Goal: Transaction & Acquisition: Purchase product/service

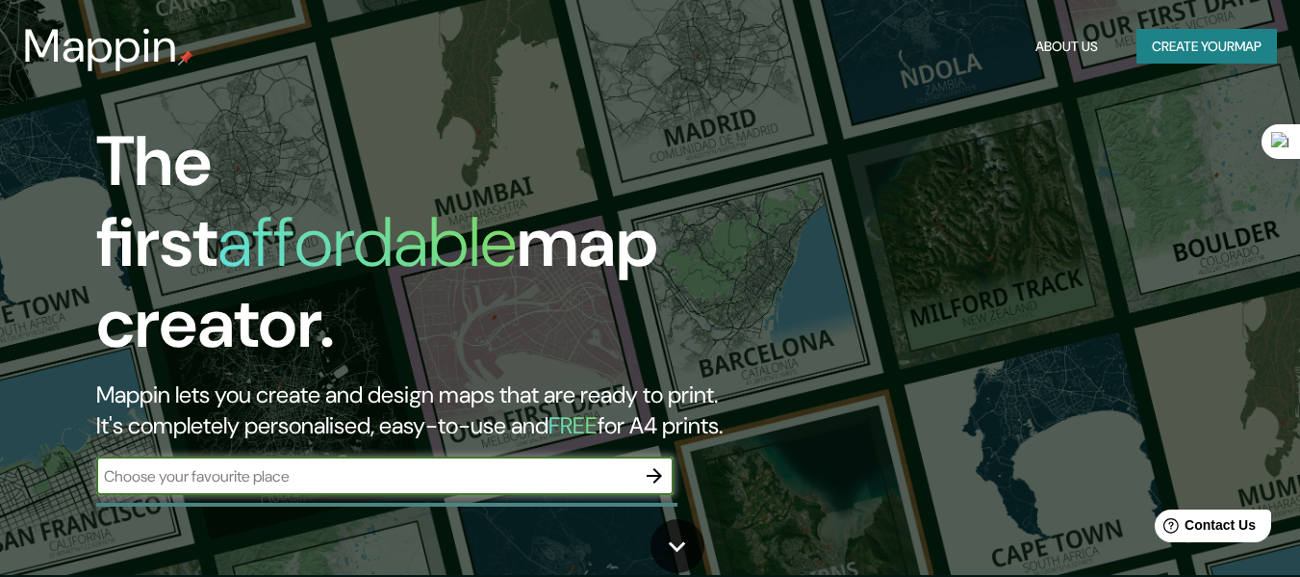
scroll to position [1, 0]
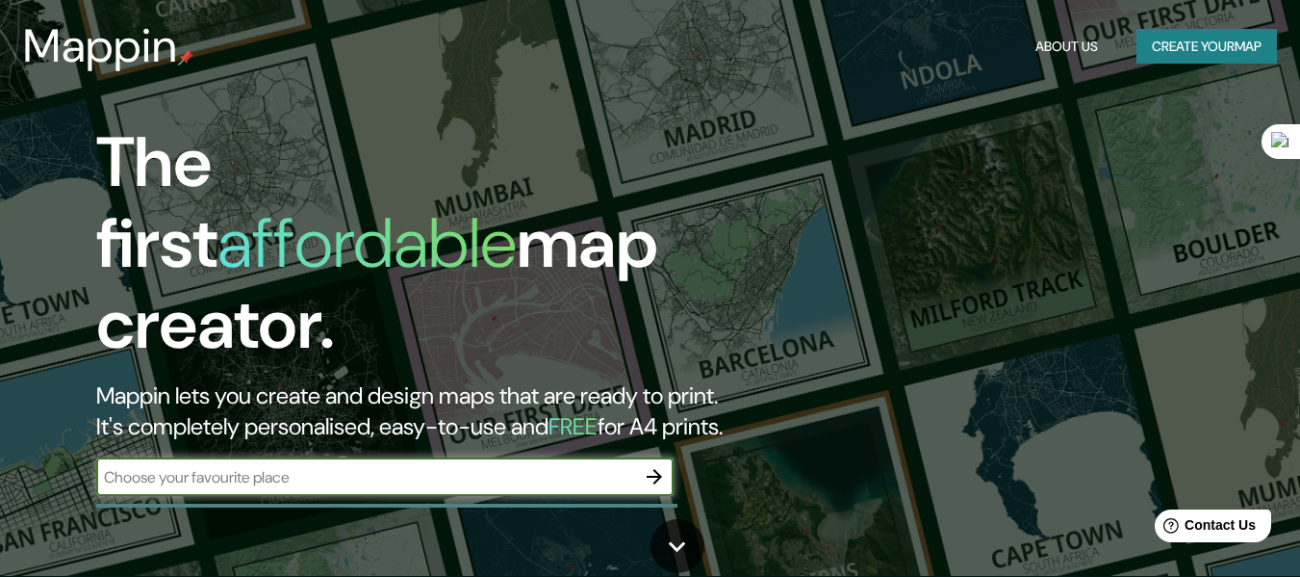
click at [652, 465] on icon "button" at bounding box center [654, 476] width 23 height 23
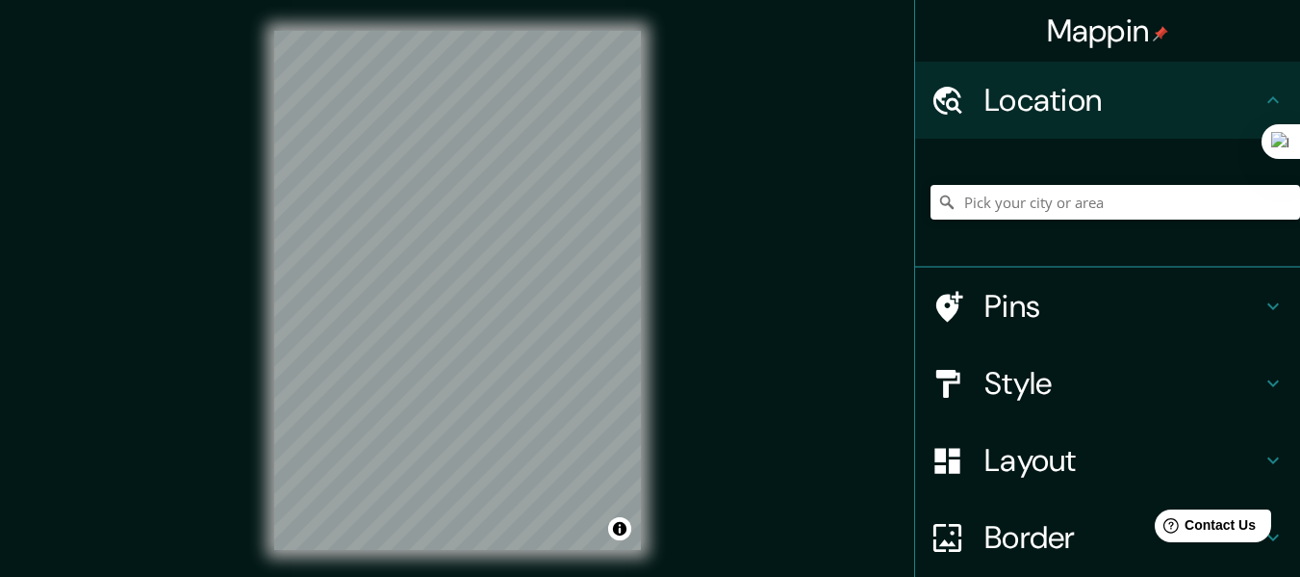
click at [682, 300] on div "Mappin Location Pins Style Layout Border Choose a border. Hint : you can make l…" at bounding box center [650, 305] width 1300 height 611
click at [647, 302] on div "© Mapbox © OpenStreetMap Improve this map" at bounding box center [458, 290] width 428 height 580
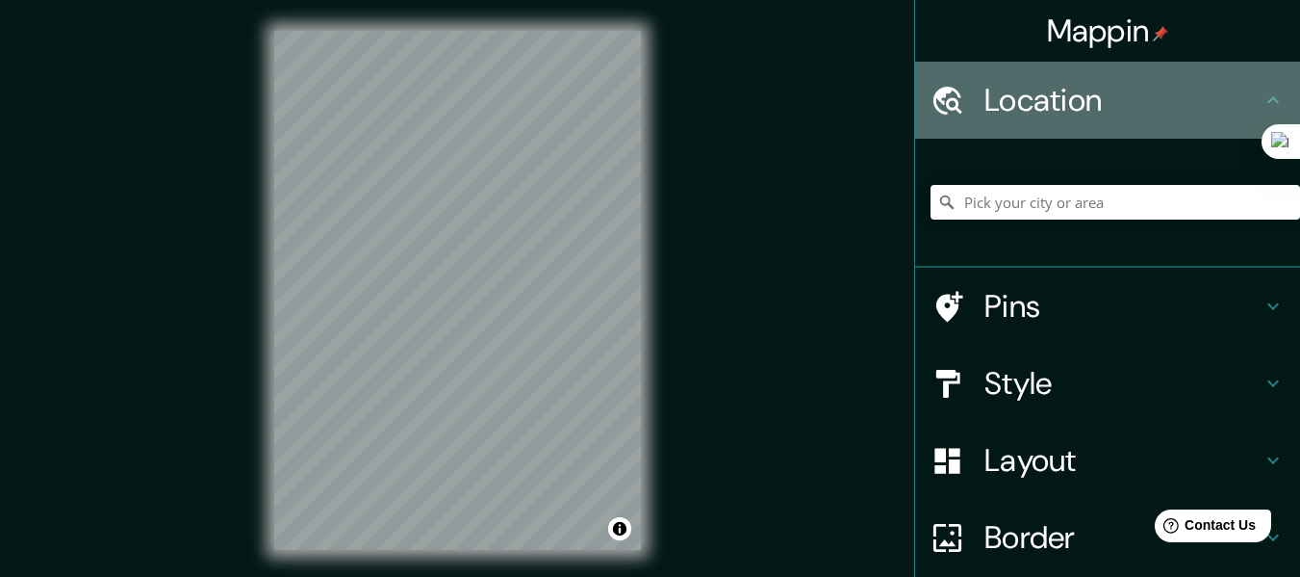
click at [1262, 91] on icon at bounding box center [1273, 100] width 23 height 23
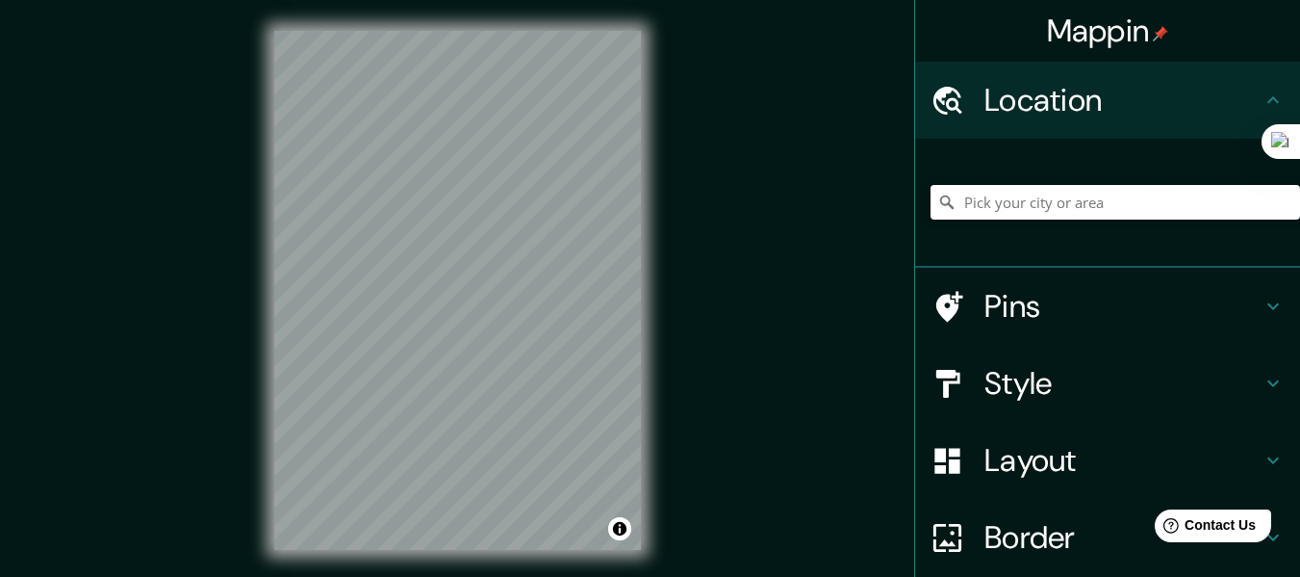
click at [1043, 204] on input "Pick your city or area" at bounding box center [1116, 202] width 370 height 35
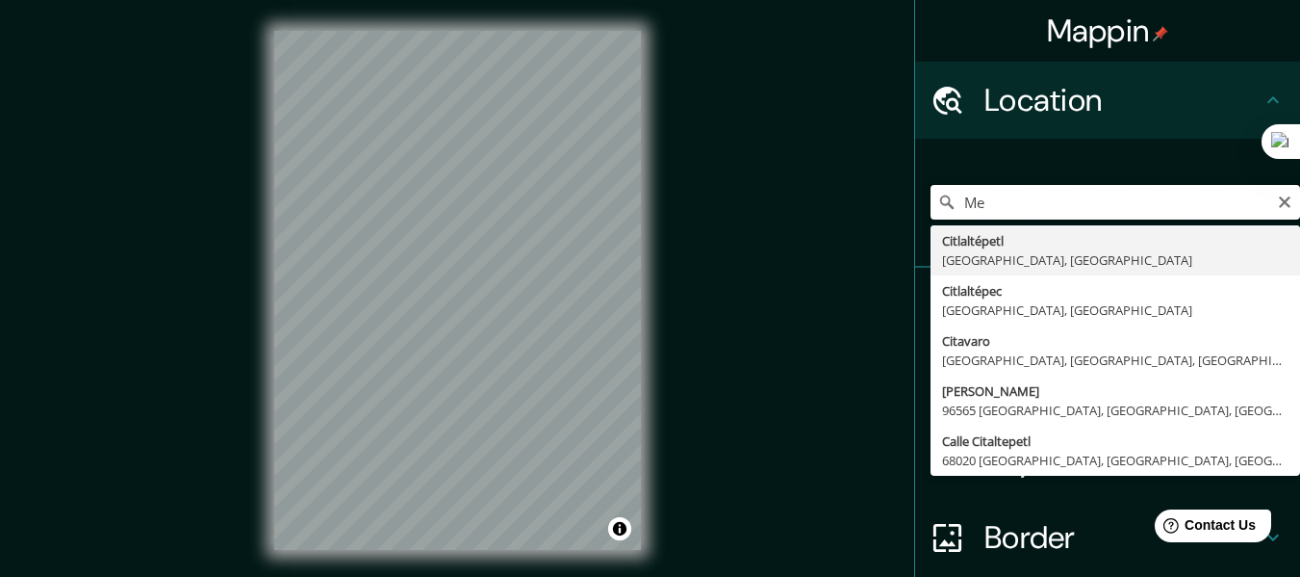
type input "M"
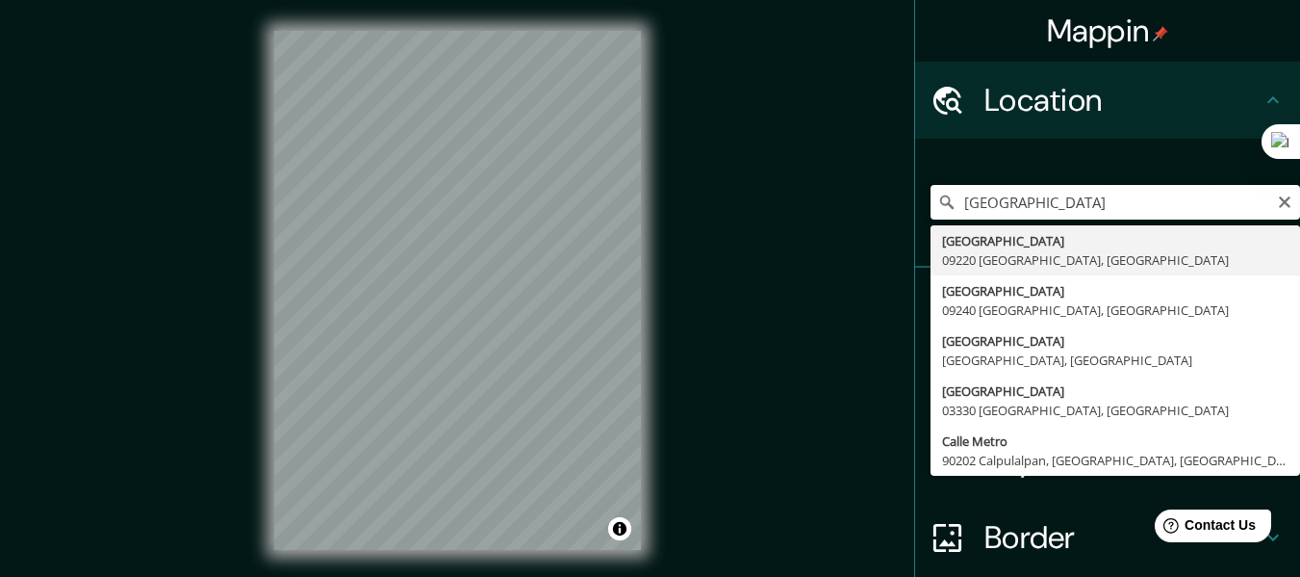
drag, startPoint x: 1073, startPoint y: 204, endPoint x: 877, endPoint y: 202, distance: 196.4
click at [877, 202] on div "Mappin Location [GEOGRAPHIC_DATA] [GEOGRAPHIC_DATA], [GEOGRAPHIC_DATA], [GEOGRA…" at bounding box center [650, 305] width 1300 height 611
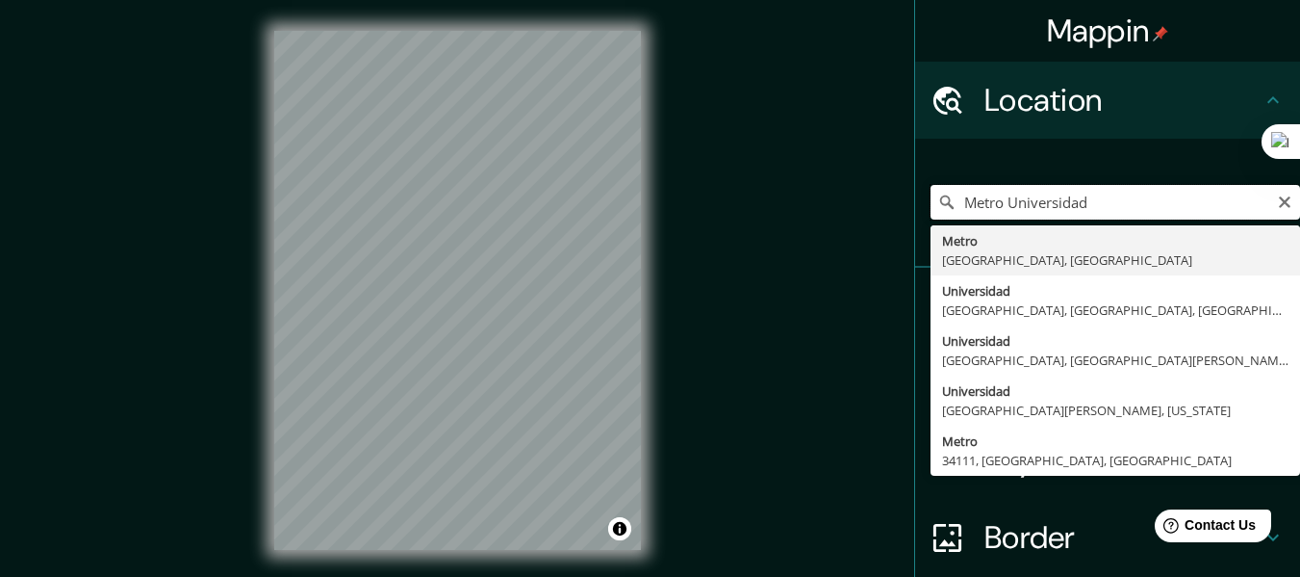
click at [1096, 203] on input "Metro Universidad" at bounding box center [1116, 202] width 370 height 35
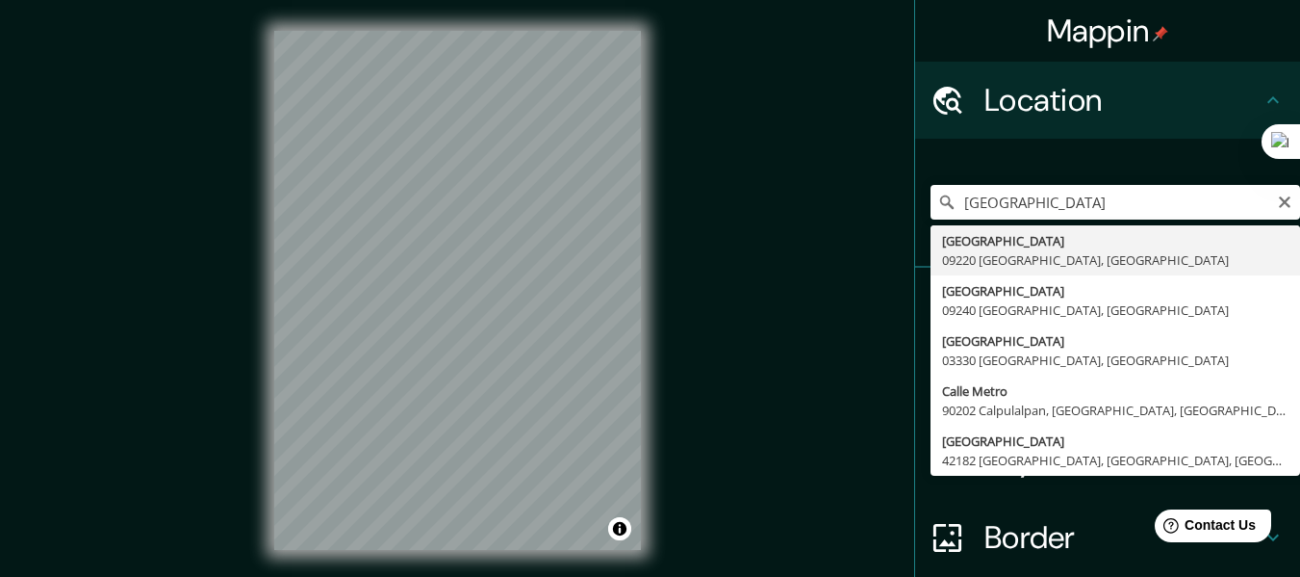
type input "[GEOGRAPHIC_DATA], [GEOGRAPHIC_DATA], [GEOGRAPHIC_DATA]"
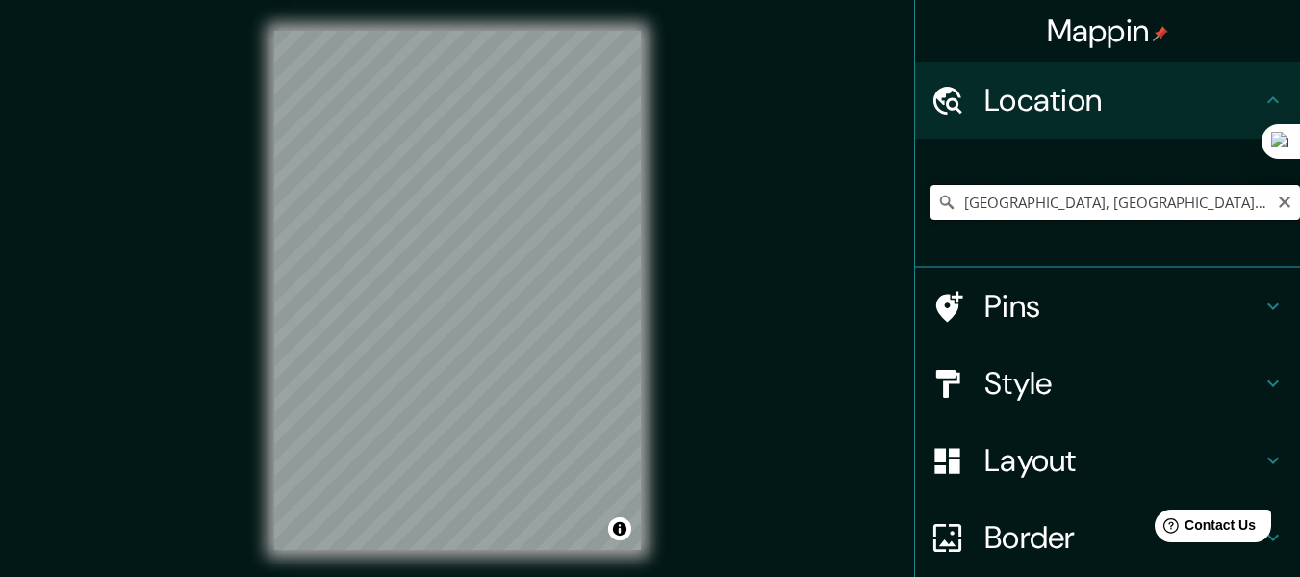
click at [1039, 210] on input "[GEOGRAPHIC_DATA], [GEOGRAPHIC_DATA], [GEOGRAPHIC_DATA]" at bounding box center [1116, 202] width 370 height 35
click at [1279, 202] on icon "Clear" at bounding box center [1285, 202] width 12 height 12
click at [1071, 208] on input "Pick your city or area" at bounding box center [1116, 202] width 370 height 35
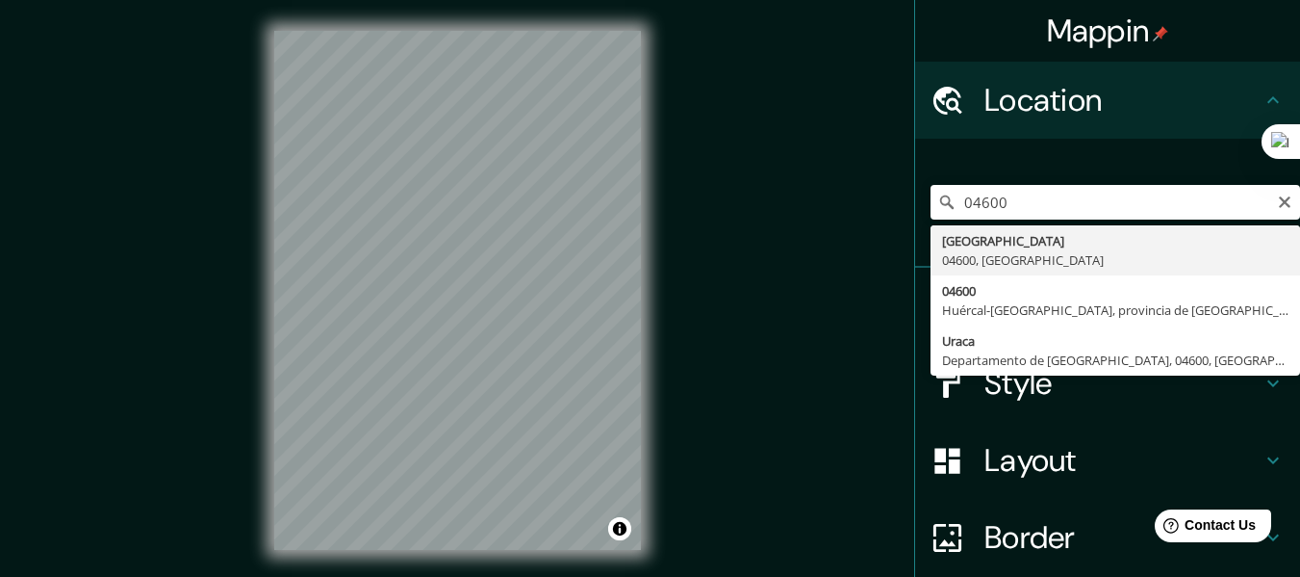
type input "[GEOGRAPHIC_DATA]"
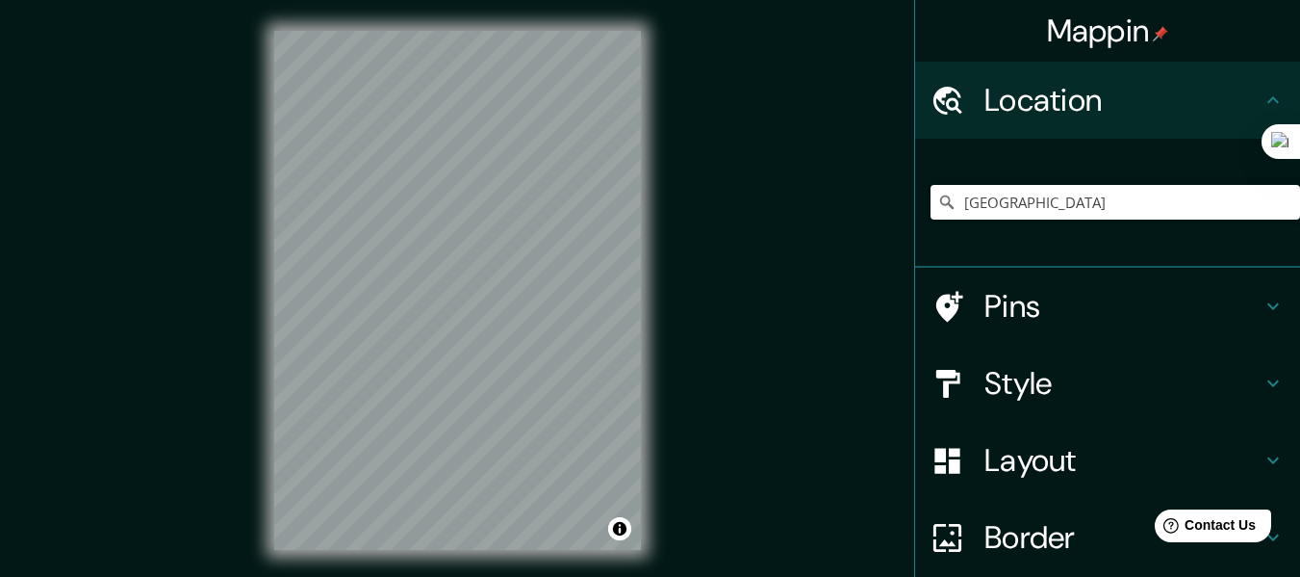
click at [652, 485] on div "© Mapbox © OpenStreetMap Improve this map" at bounding box center [458, 290] width 428 height 580
click at [264, 192] on div "© Mapbox © OpenStreetMap Improve this map" at bounding box center [458, 290] width 428 height 580
click at [671, 272] on div "© Mapbox © OpenStreetMap Improve this map" at bounding box center [458, 290] width 428 height 580
click at [400, 136] on div at bounding box center [404, 135] width 15 height 15
click at [429, 1] on div "© Mapbox © OpenStreetMap Improve this map" at bounding box center [458, 290] width 428 height 580
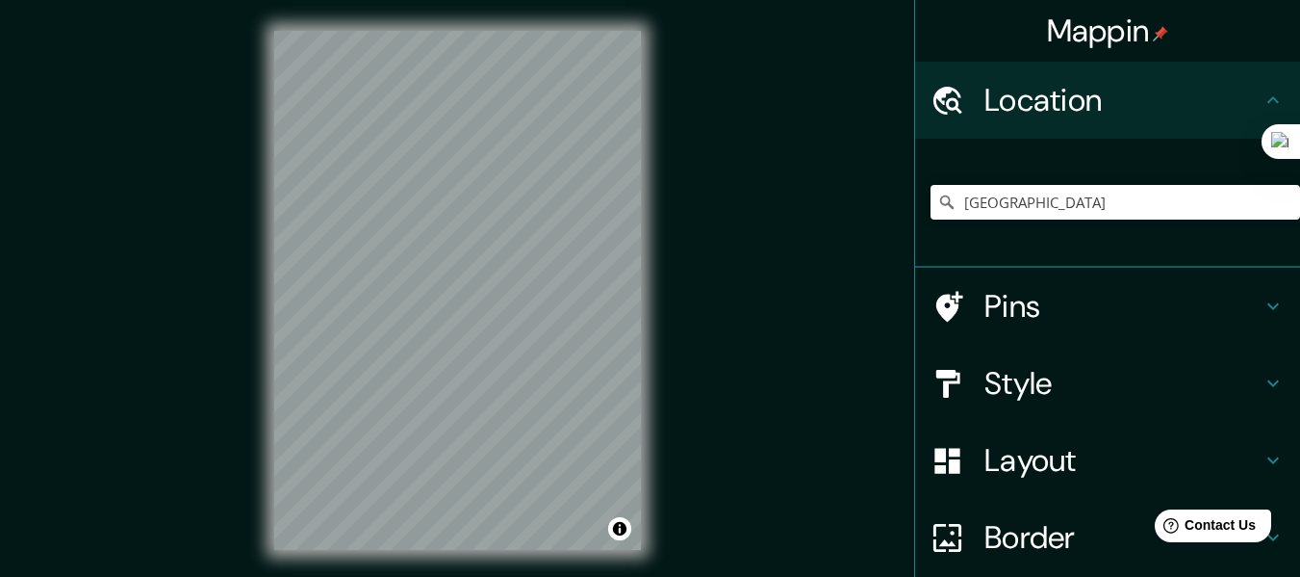
click at [249, 288] on div "© Mapbox © OpenStreetMap Improve this map" at bounding box center [458, 290] width 428 height 580
click at [642, 92] on div "© Mapbox © OpenStreetMap Improve this map" at bounding box center [458, 290] width 428 height 580
click at [1268, 304] on icon at bounding box center [1274, 306] width 12 height 7
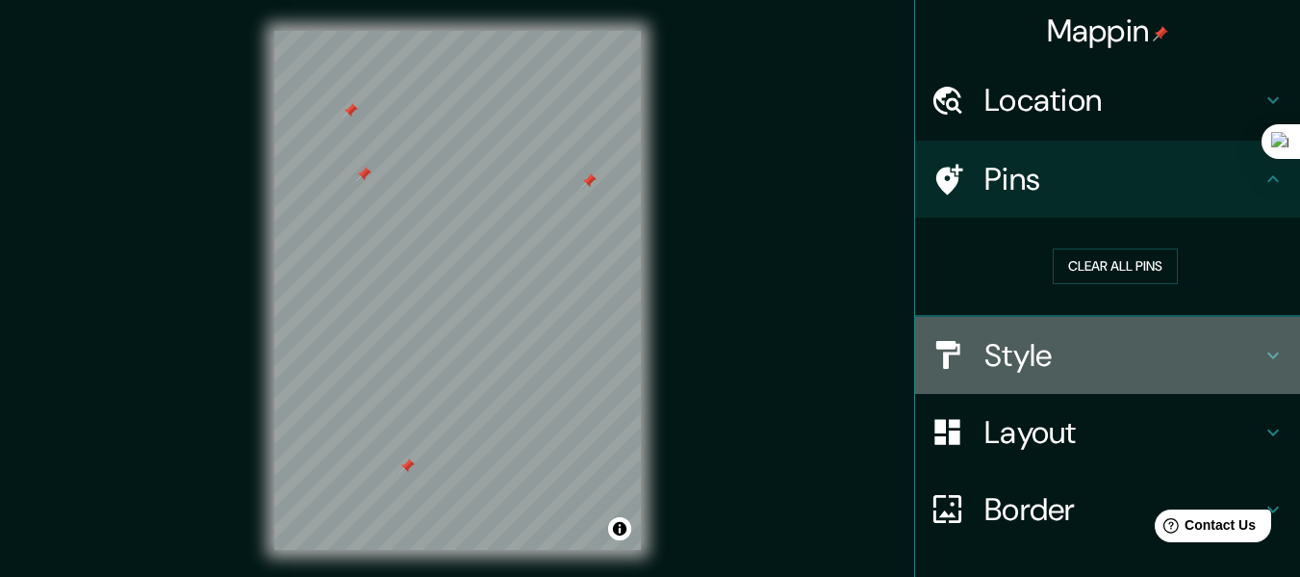
click at [1262, 355] on icon at bounding box center [1273, 355] width 23 height 23
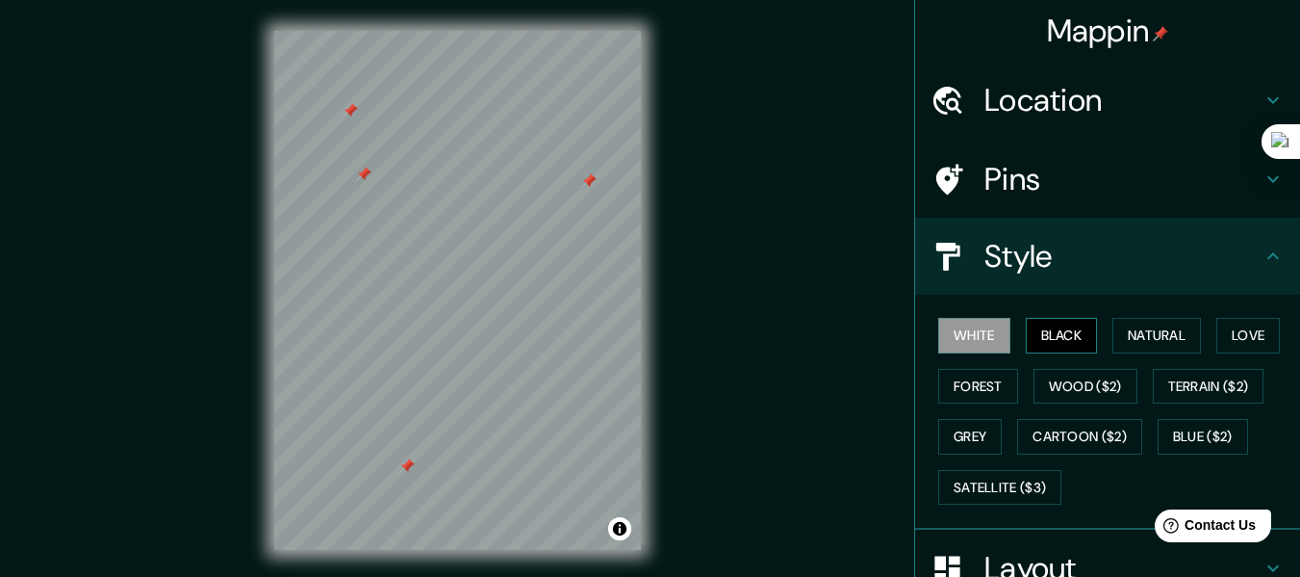
click at [1037, 334] on button "Black" at bounding box center [1062, 336] width 72 height 36
click at [1158, 339] on button "Natural" at bounding box center [1157, 336] width 89 height 36
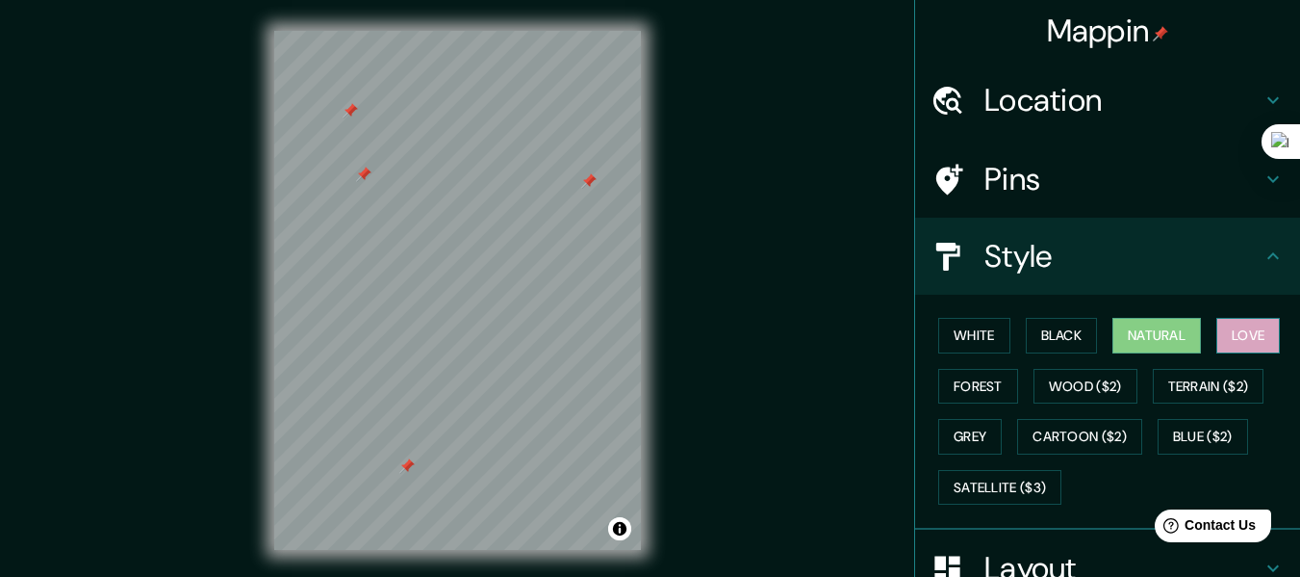
click at [1231, 346] on button "Love" at bounding box center [1249, 336] width 64 height 36
click at [966, 389] on button "Forest" at bounding box center [978, 387] width 80 height 36
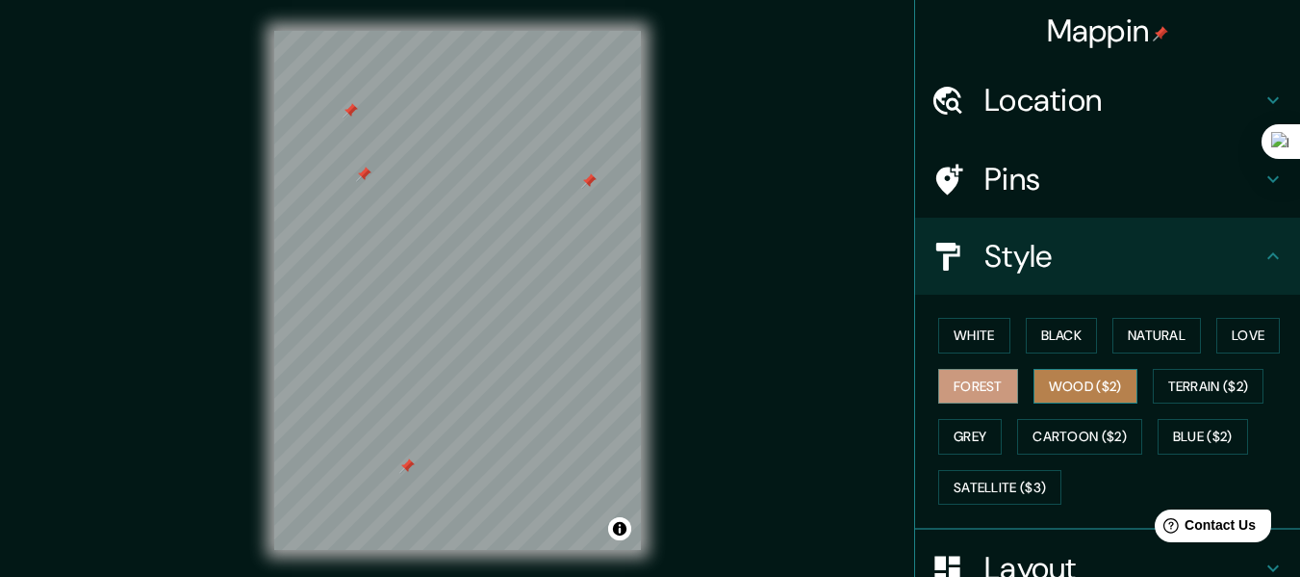
click at [1107, 386] on button "Wood ($2)" at bounding box center [1086, 387] width 104 height 36
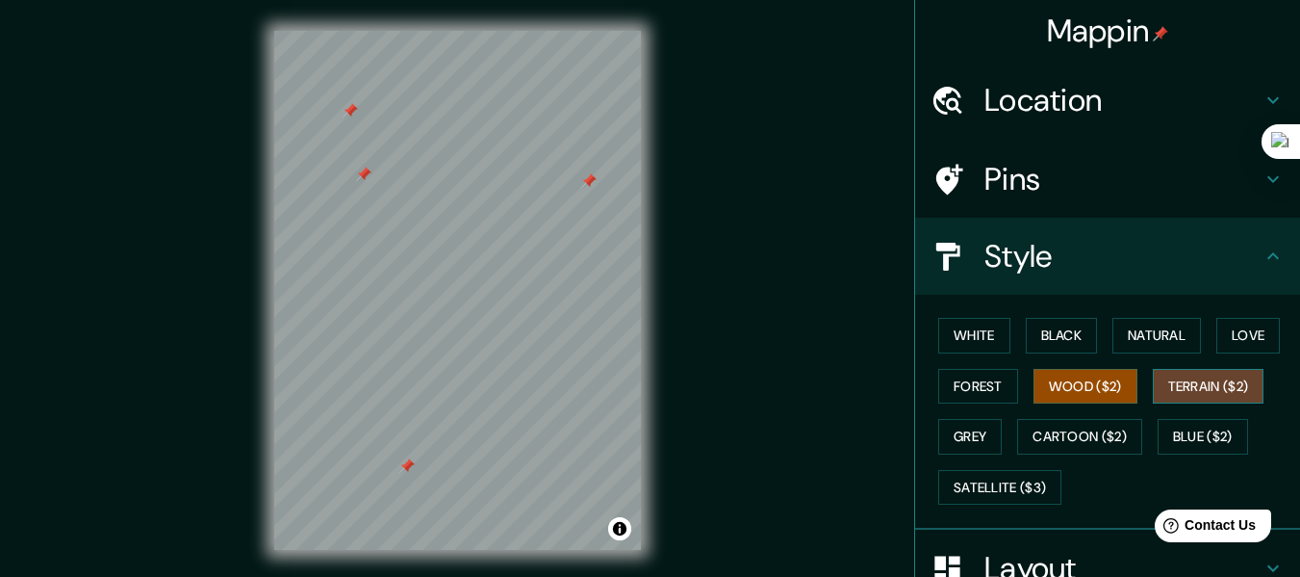
click at [1175, 390] on button "Terrain ($2)" at bounding box center [1209, 387] width 112 height 36
click at [961, 441] on button "Grey" at bounding box center [970, 437] width 64 height 36
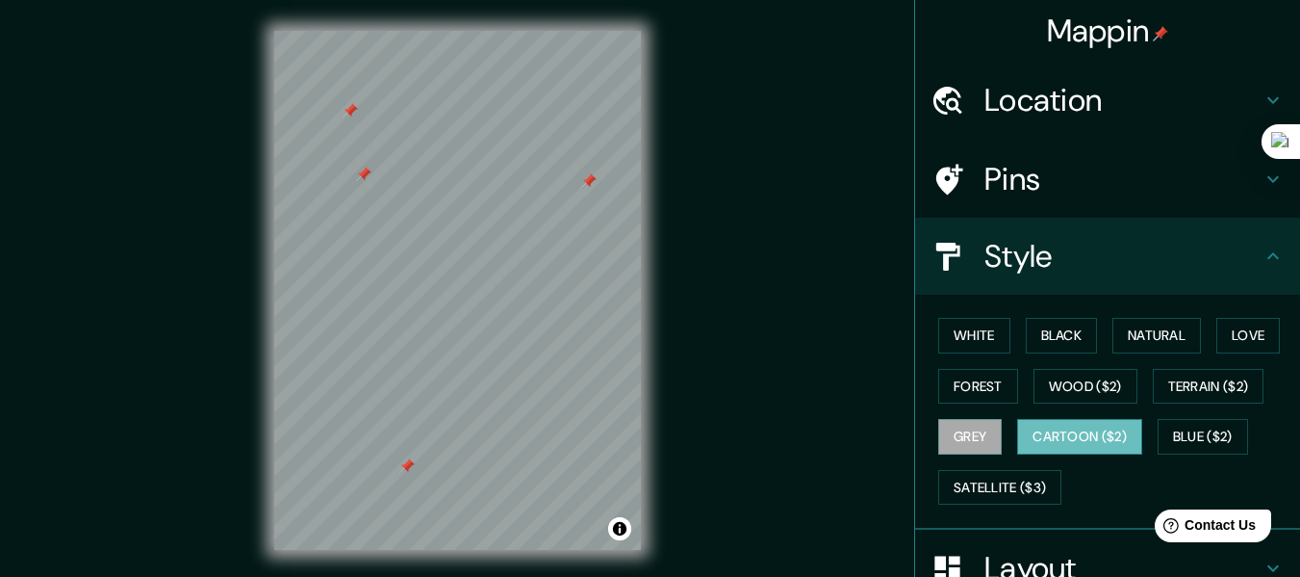
click at [1032, 447] on button "Cartoon ($2)" at bounding box center [1079, 437] width 125 height 36
click at [1039, 487] on button "Satellite ($3)" at bounding box center [999, 488] width 123 height 36
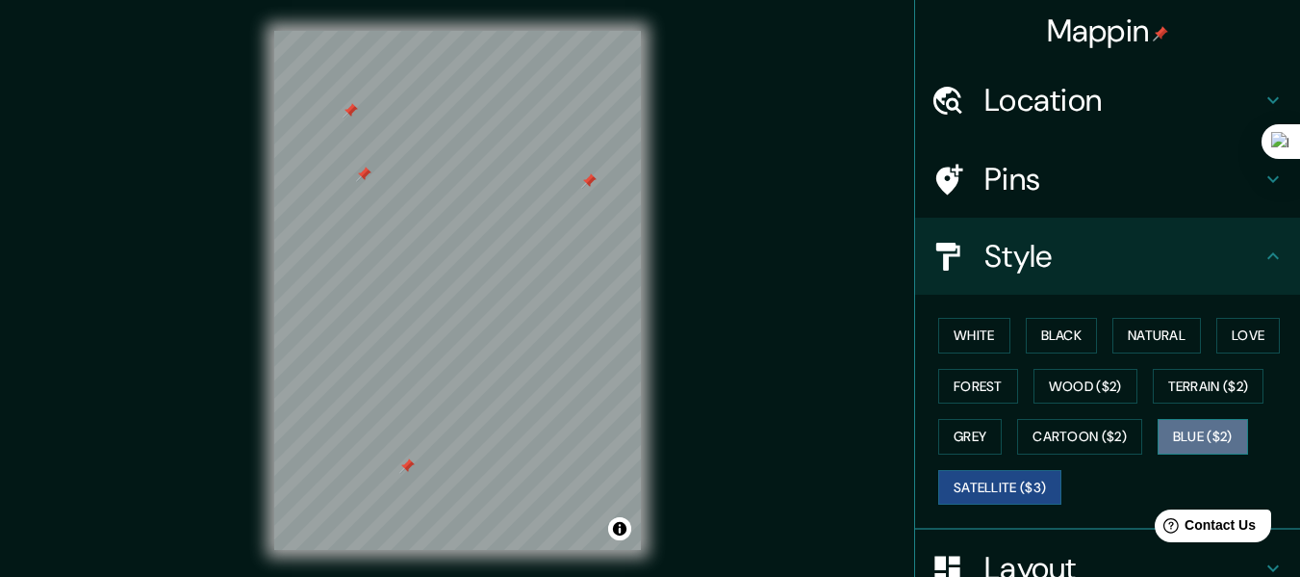
click at [1201, 435] on button "Blue ($2)" at bounding box center [1203, 437] width 90 height 36
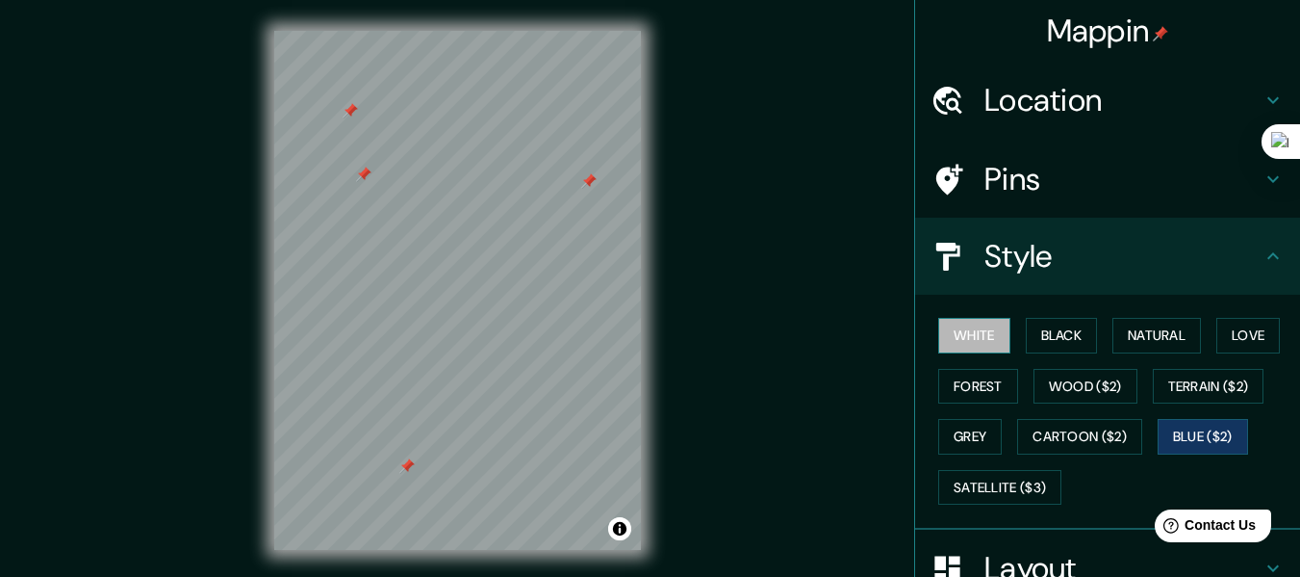
click at [944, 344] on button "White" at bounding box center [974, 336] width 72 height 36
click at [1013, 185] on h4 "Pins" at bounding box center [1123, 179] width 277 height 38
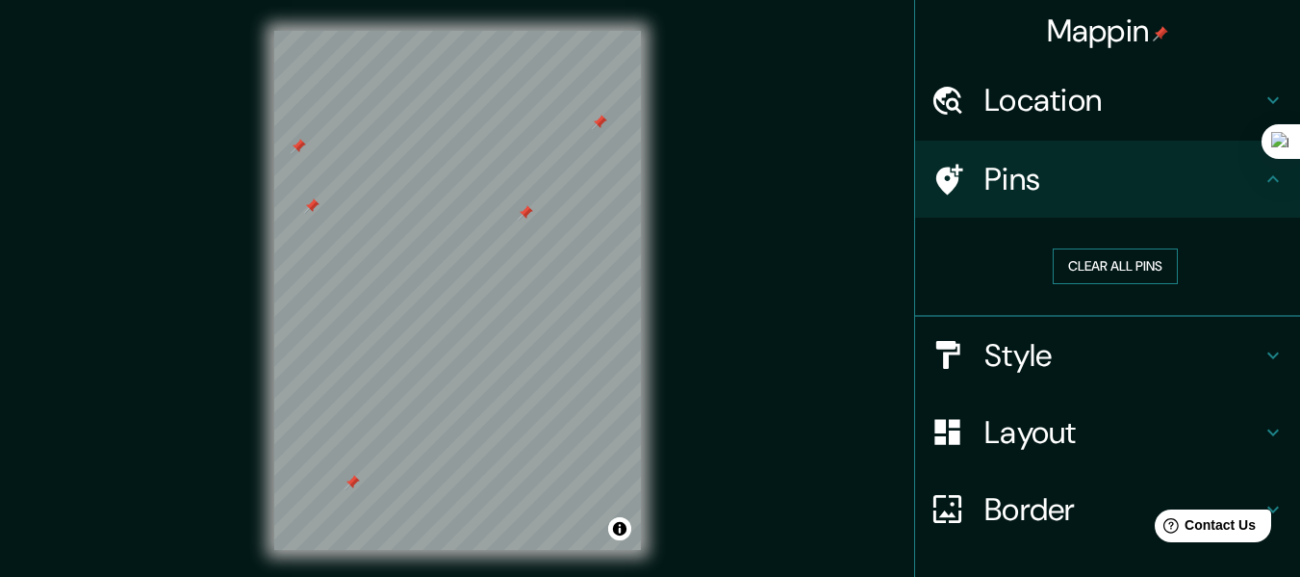
click at [1090, 270] on button "Clear all pins" at bounding box center [1115, 266] width 125 height 36
click at [1267, 425] on icon at bounding box center [1273, 432] width 23 height 23
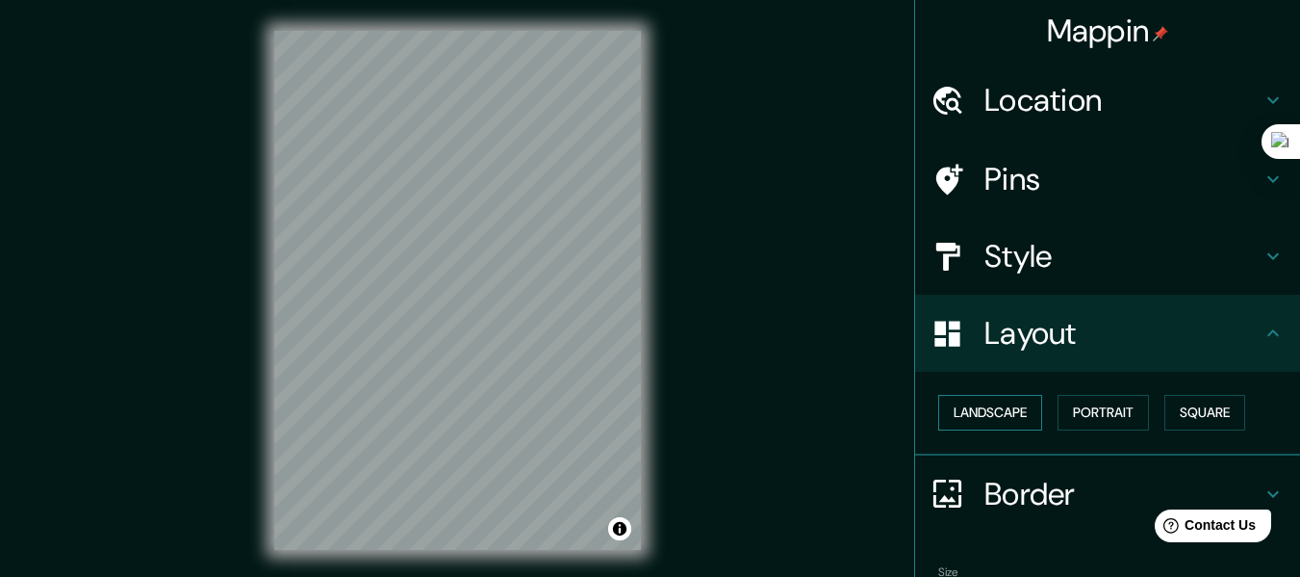
click at [966, 405] on button "Landscape" at bounding box center [990, 413] width 104 height 36
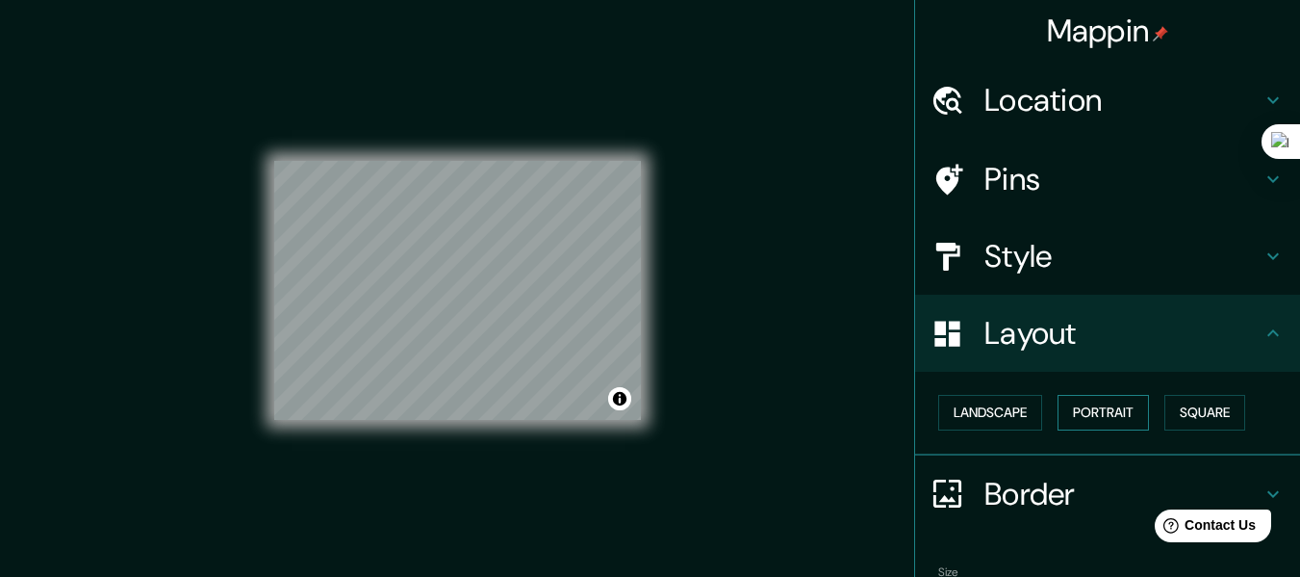
click at [1101, 418] on button "Portrait" at bounding box center [1103, 413] width 91 height 36
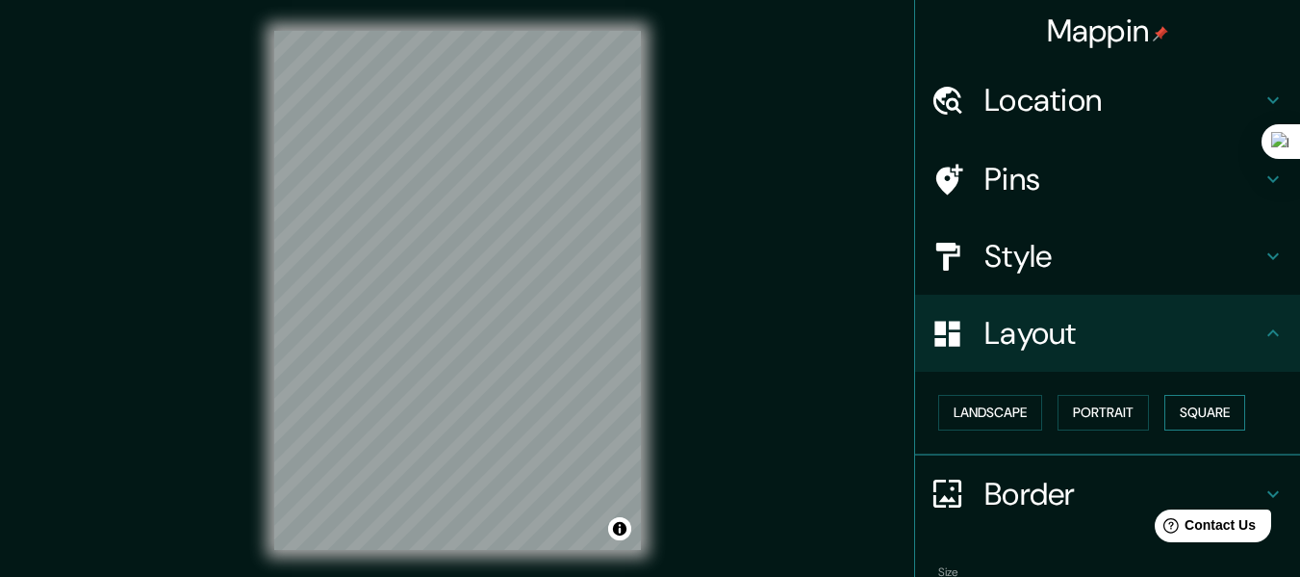
click at [1192, 409] on button "Square" at bounding box center [1205, 413] width 81 height 36
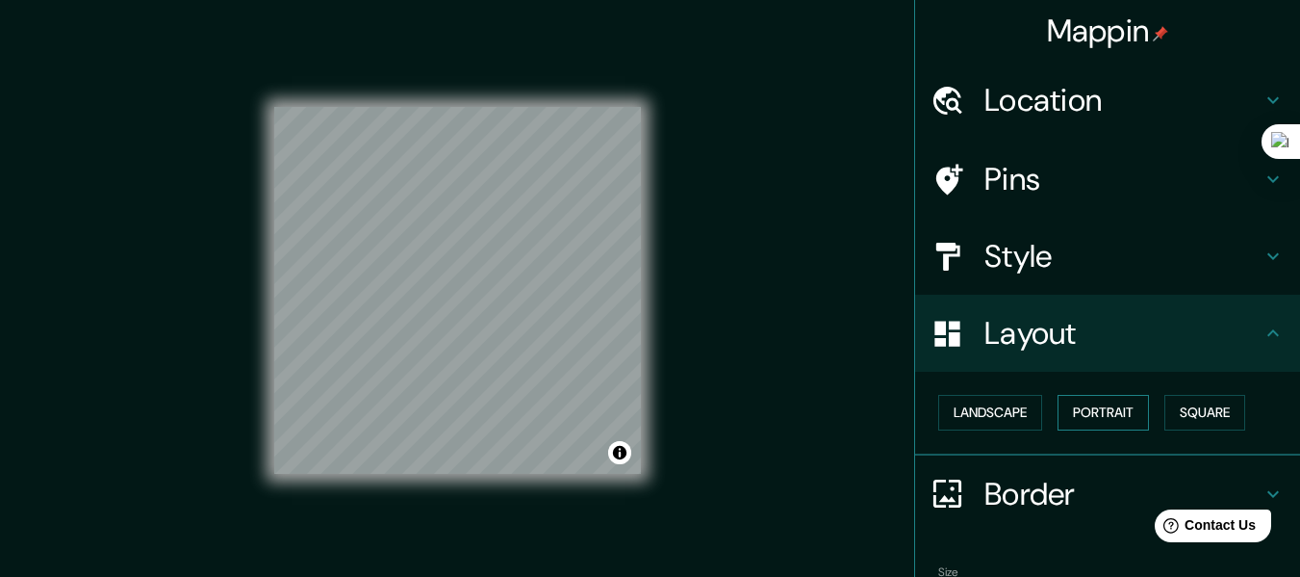
click at [1107, 415] on button "Portrait" at bounding box center [1103, 413] width 91 height 36
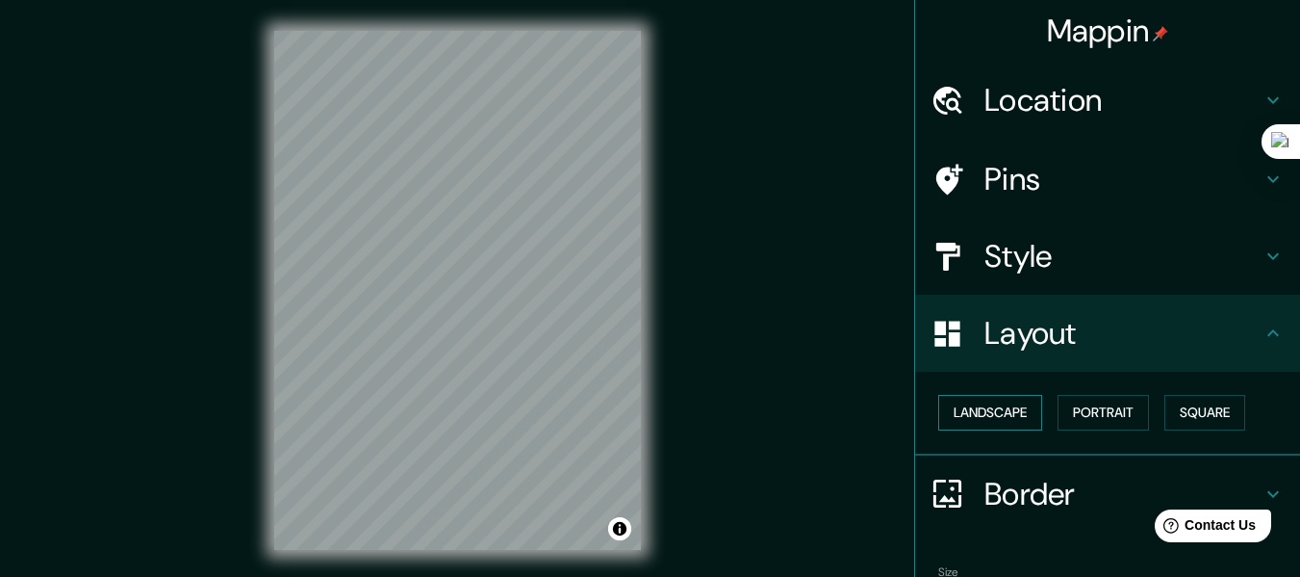
scroll to position [111, 0]
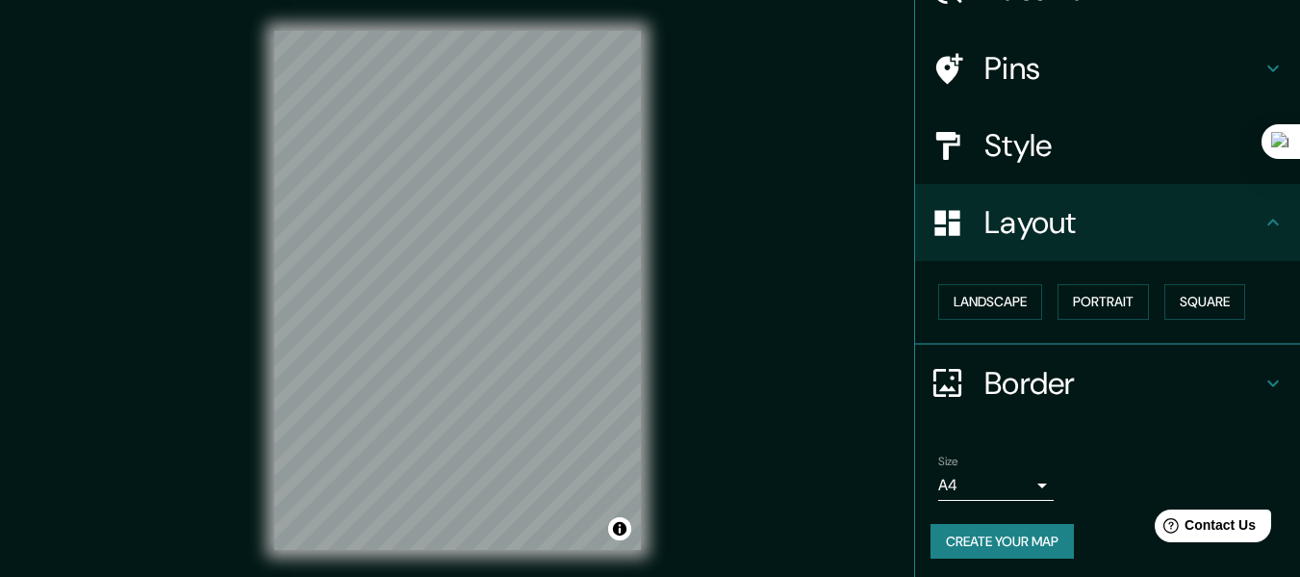
click at [1008, 480] on body "Mappin Location [GEOGRAPHIC_DATA], [GEOGRAPHIC_DATA] Pins Style Layout Landscap…" at bounding box center [650, 288] width 1300 height 577
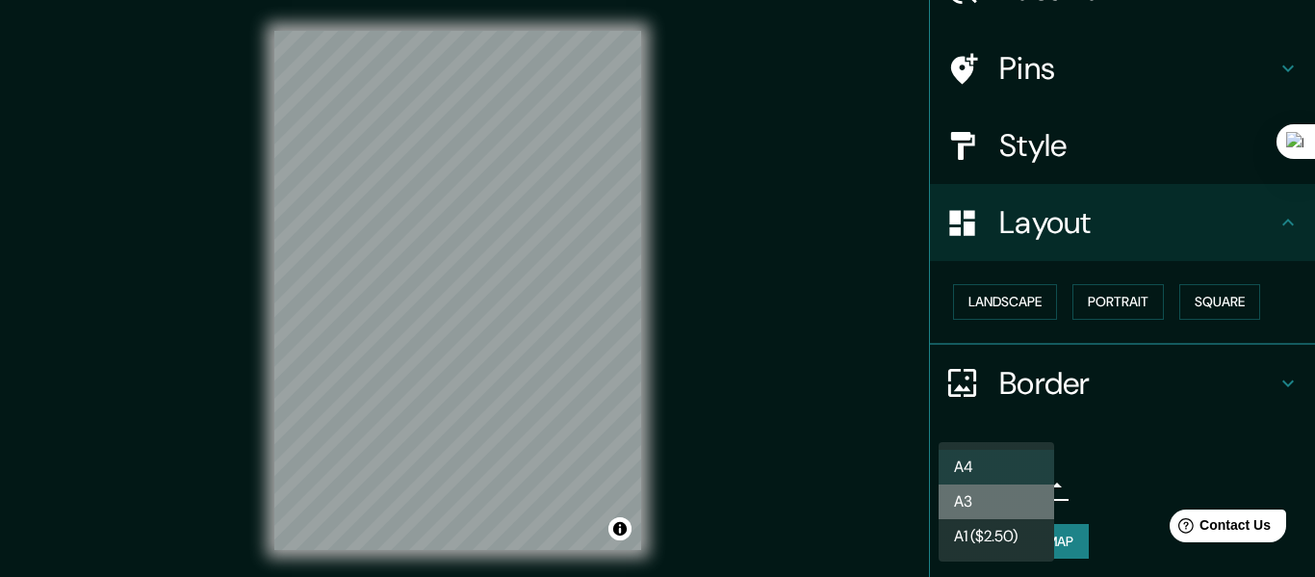
click at [985, 503] on li "A3" at bounding box center [995, 501] width 115 height 35
click at [987, 483] on body "Mappin Location [GEOGRAPHIC_DATA], [GEOGRAPHIC_DATA] Pins Style Layout Landscap…" at bounding box center [657, 288] width 1315 height 577
click at [970, 500] on li "A3" at bounding box center [995, 501] width 115 height 35
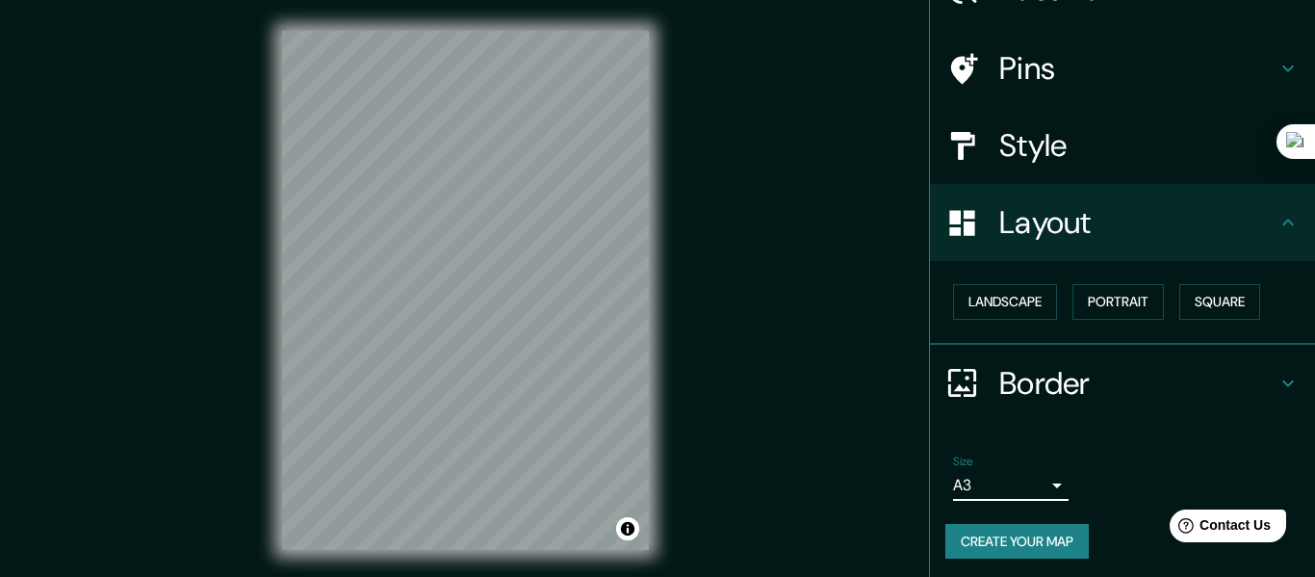
click at [970, 497] on body "Mappin Location [GEOGRAPHIC_DATA], [GEOGRAPHIC_DATA] Pins Style Layout Landscap…" at bounding box center [657, 288] width 1315 height 577
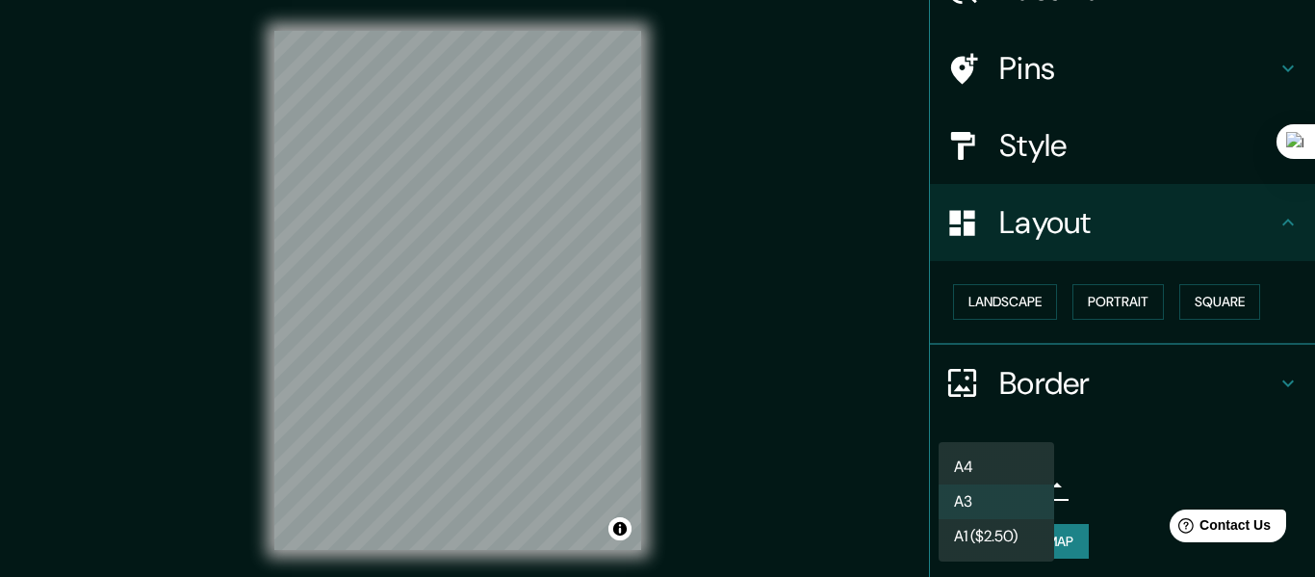
click at [967, 466] on li "A4" at bounding box center [995, 466] width 115 height 35
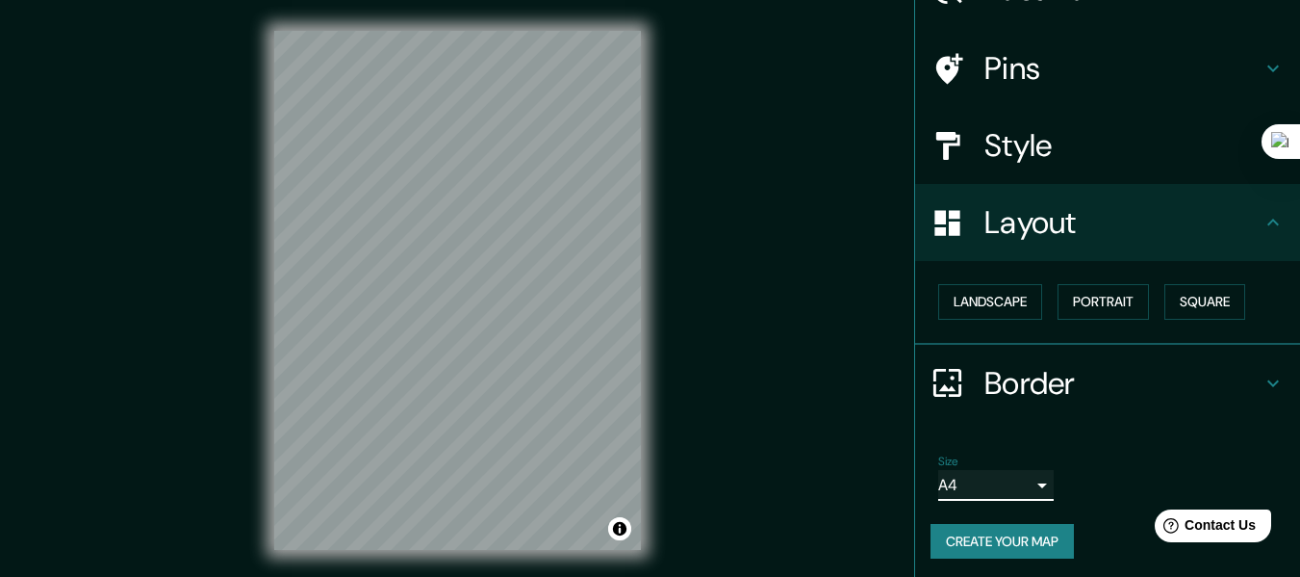
scroll to position [115, 0]
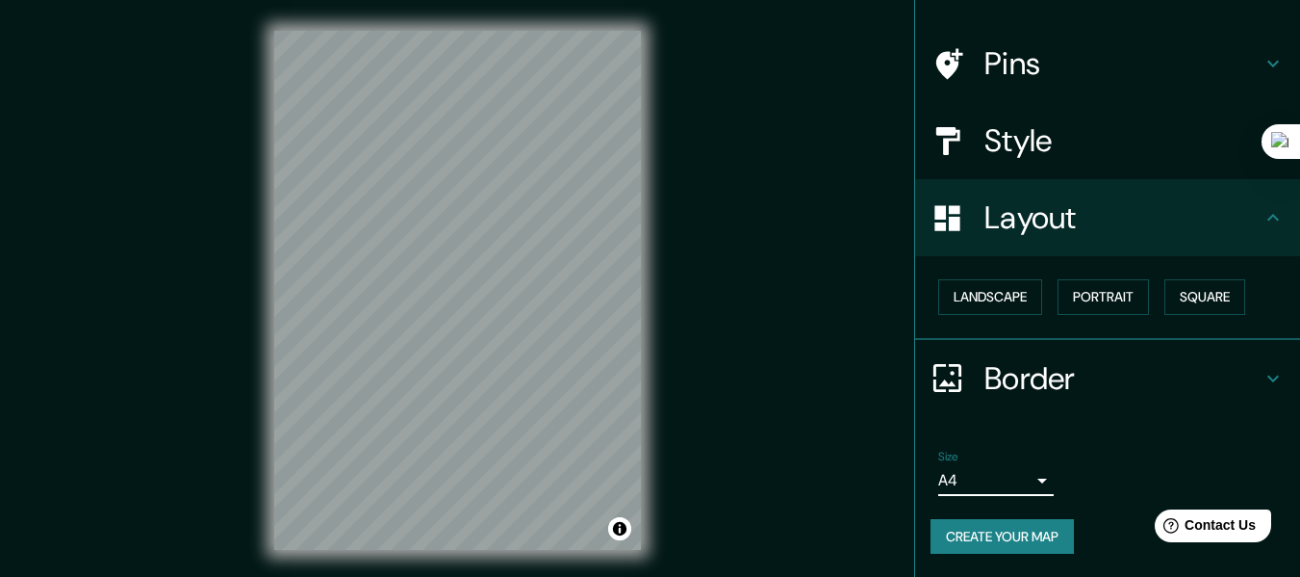
click at [1005, 485] on body "Mappin Location [GEOGRAPHIC_DATA], [GEOGRAPHIC_DATA] Pins Style Layout Landscap…" at bounding box center [650, 288] width 1300 height 577
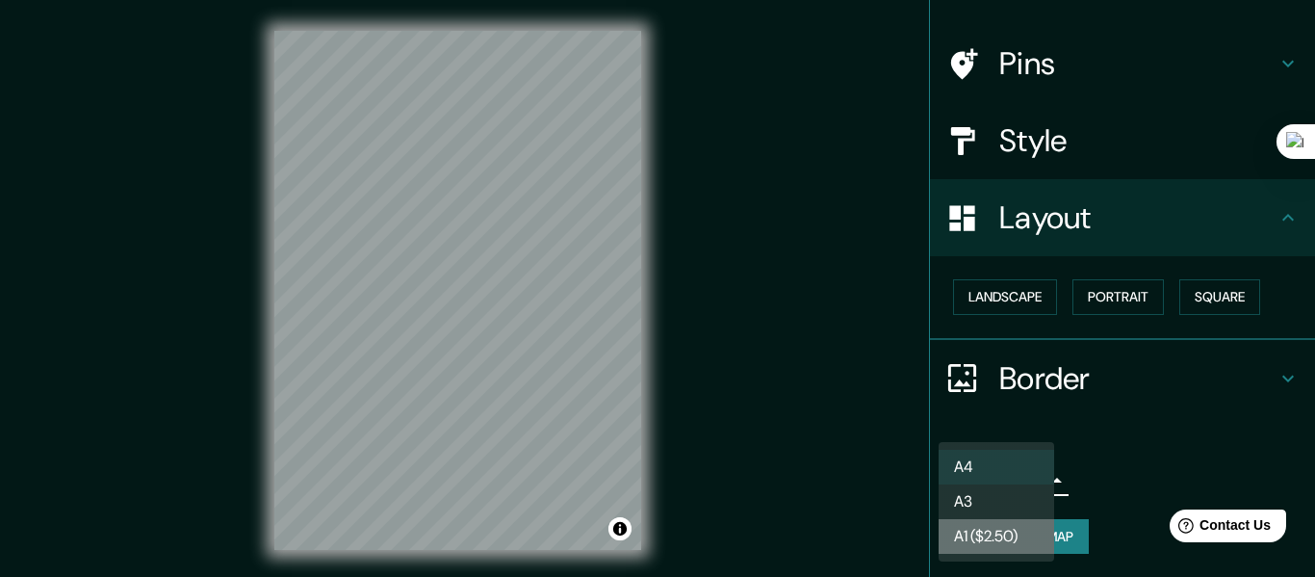
click at [952, 535] on li "A1 ($2.50)" at bounding box center [995, 536] width 115 height 35
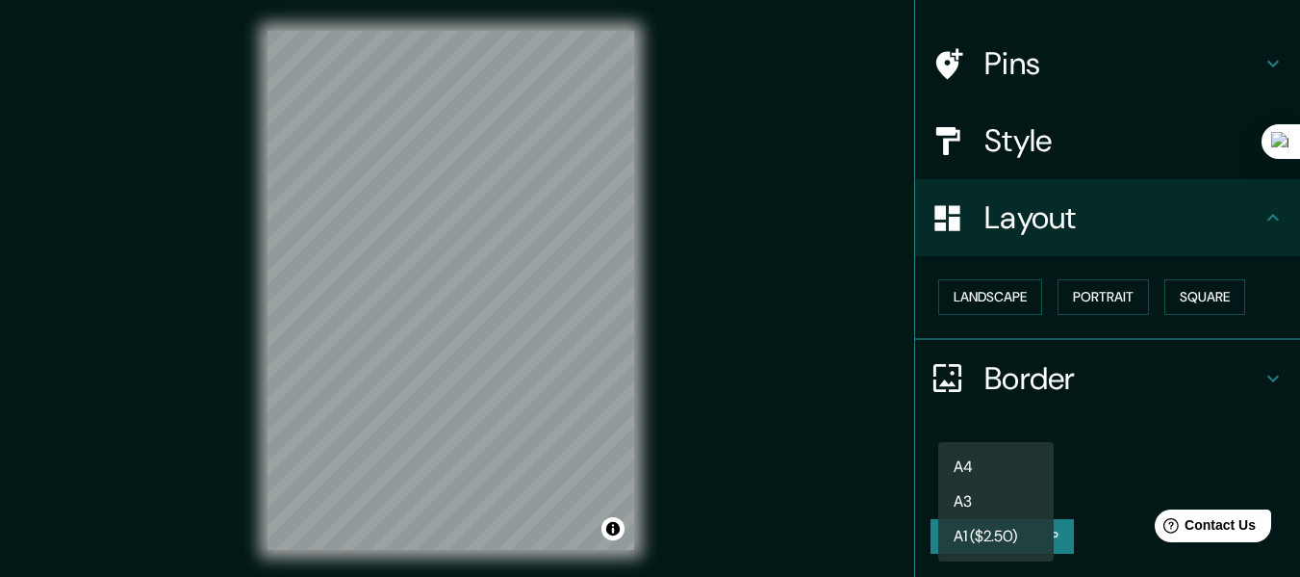
click at [962, 484] on body "Mappin Location [GEOGRAPHIC_DATA], [GEOGRAPHIC_DATA] Pins Style Layout Landscap…" at bounding box center [650, 288] width 1300 height 577
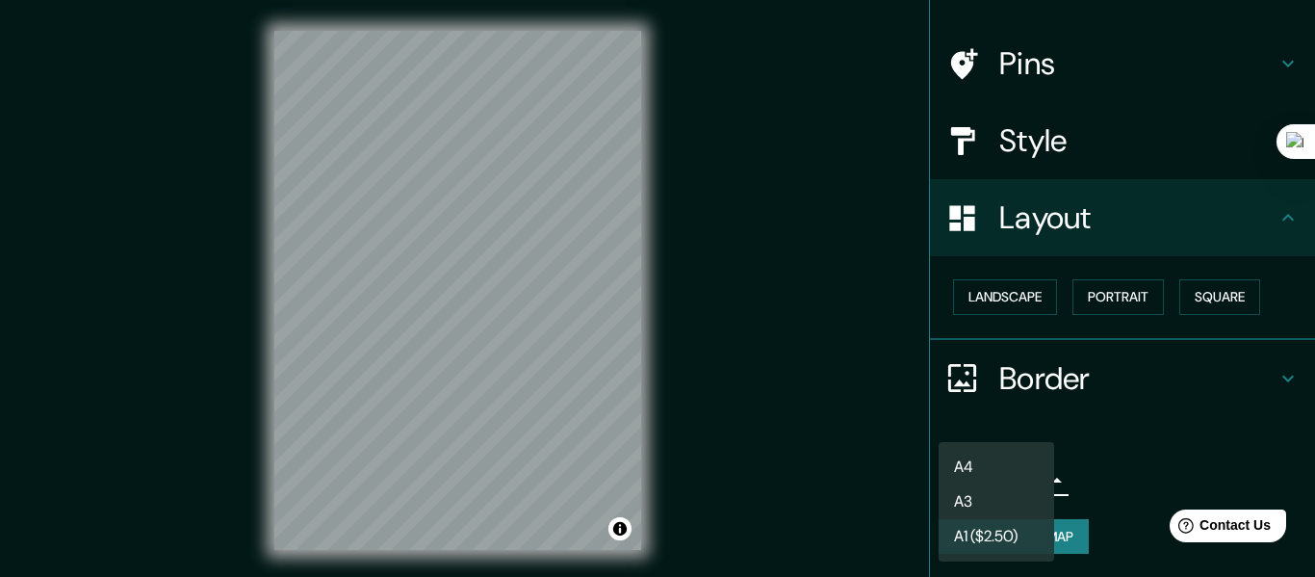
click at [969, 498] on li "A3" at bounding box center [995, 501] width 115 height 35
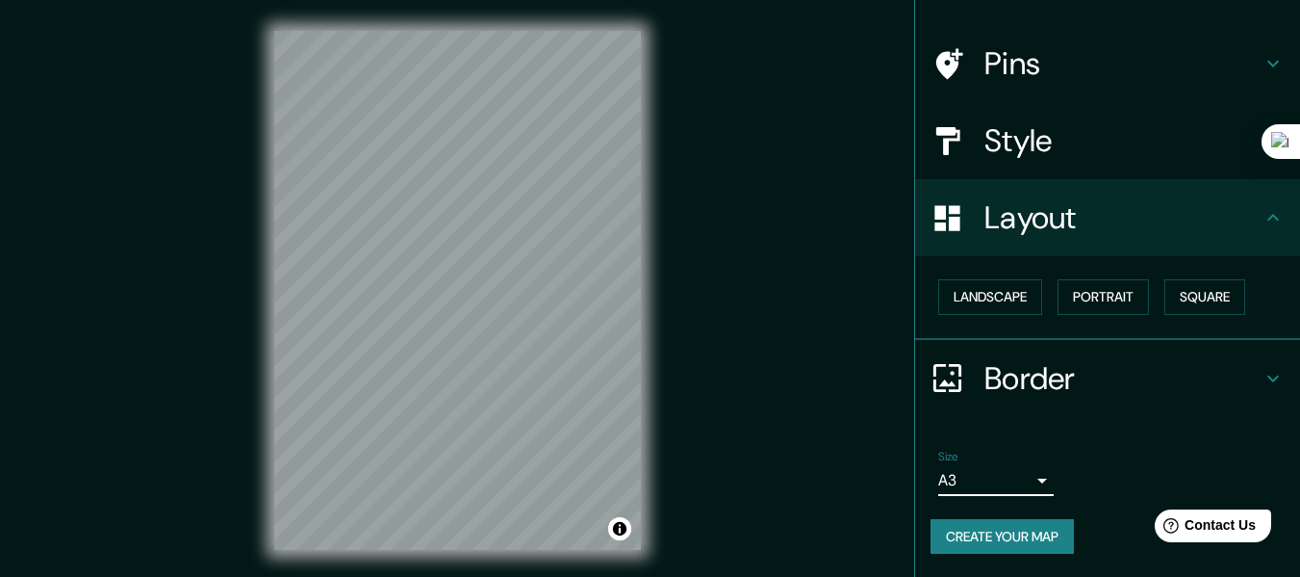
click at [979, 479] on body "Mappin Location [GEOGRAPHIC_DATA], [GEOGRAPHIC_DATA] Pins Style Layout Landscap…" at bounding box center [650, 288] width 1300 height 577
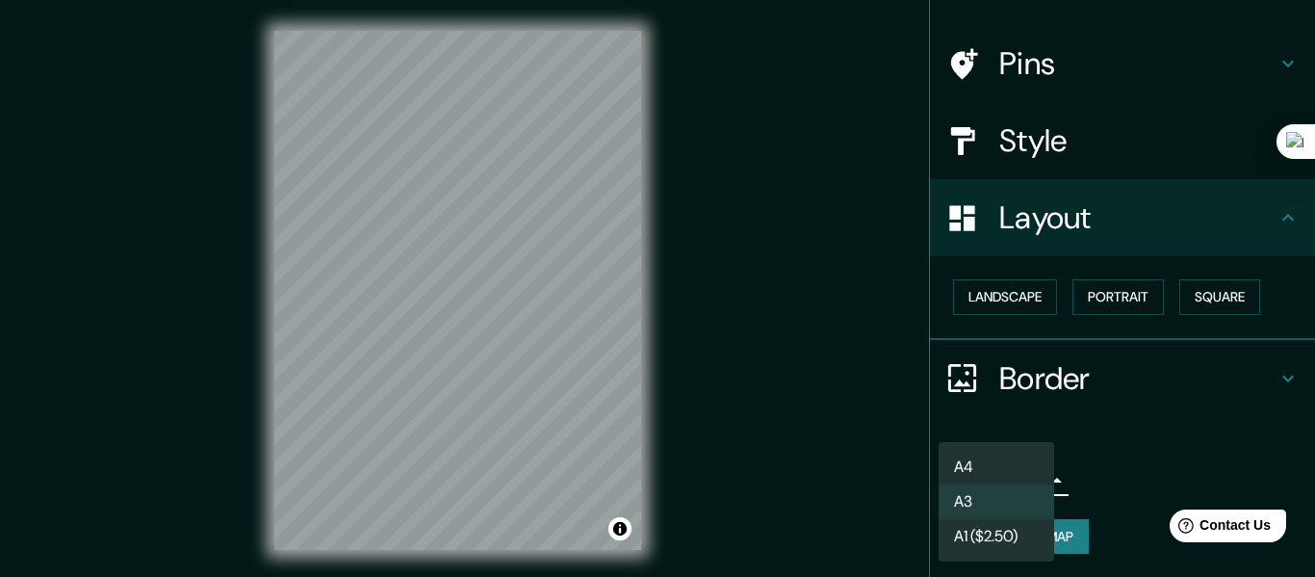
click at [979, 469] on li "A4" at bounding box center [995, 466] width 115 height 35
type input "single"
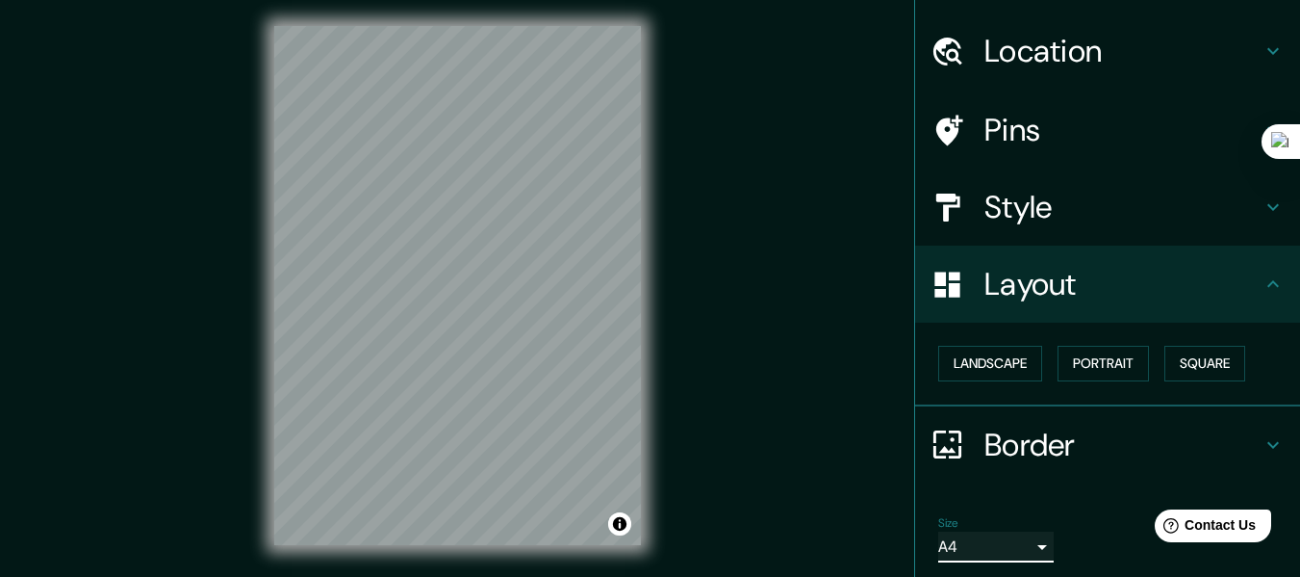
scroll to position [6, 0]
click at [1000, 359] on button "Landscape" at bounding box center [990, 364] width 104 height 36
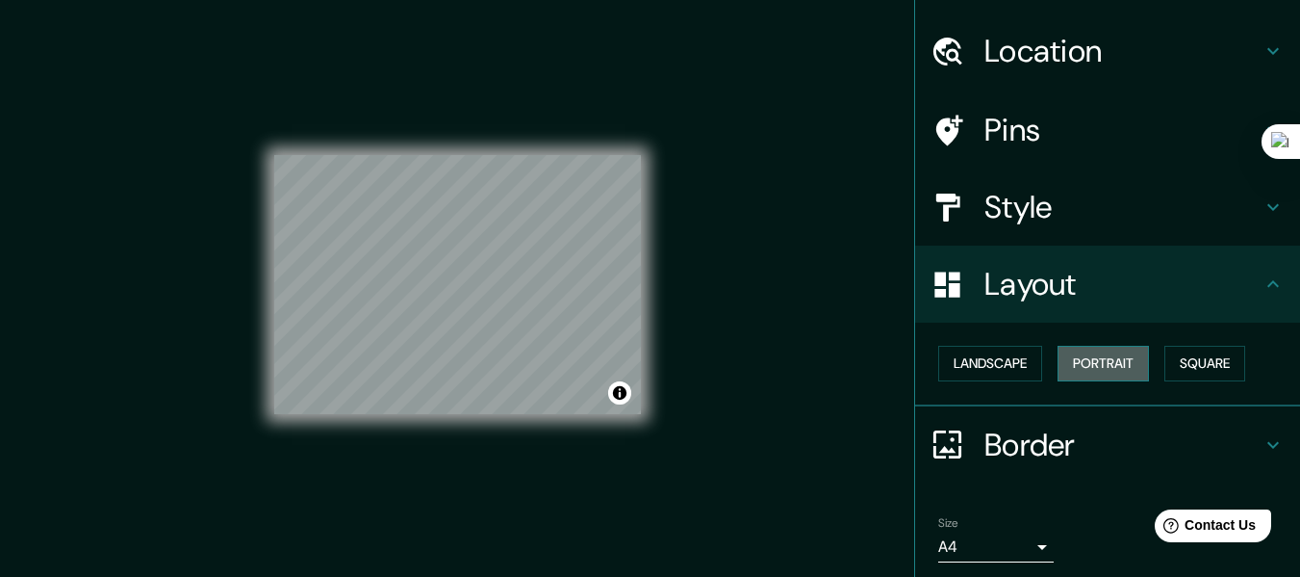
click at [1091, 368] on button "Portrait" at bounding box center [1103, 364] width 91 height 36
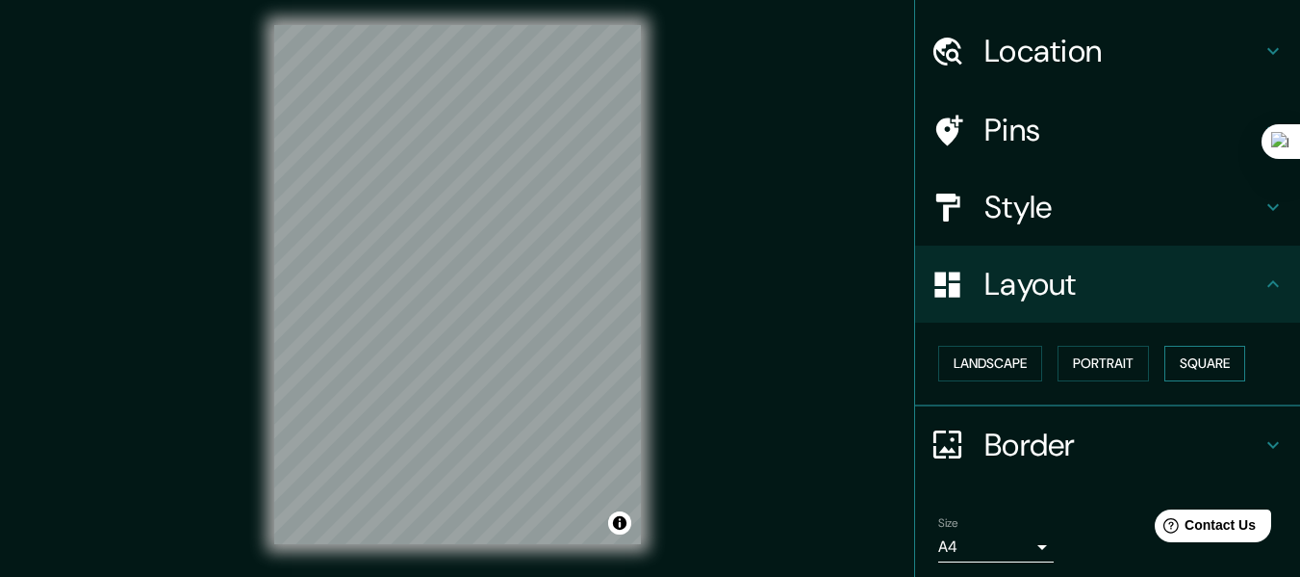
click at [1199, 366] on button "Square" at bounding box center [1205, 364] width 81 height 36
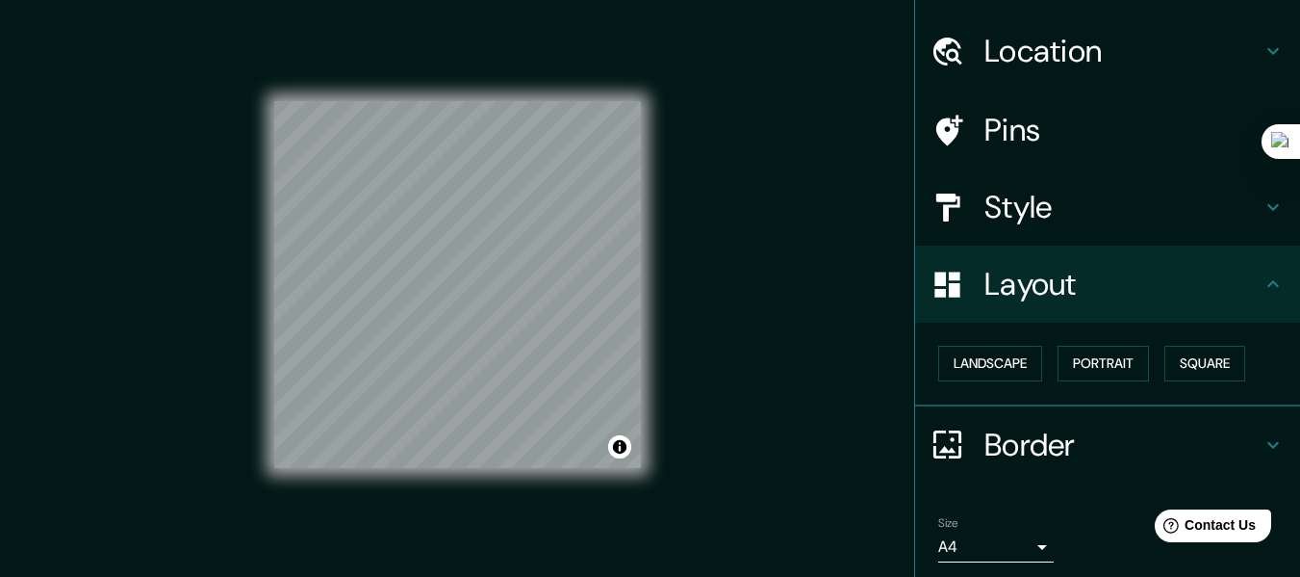
scroll to position [115, 0]
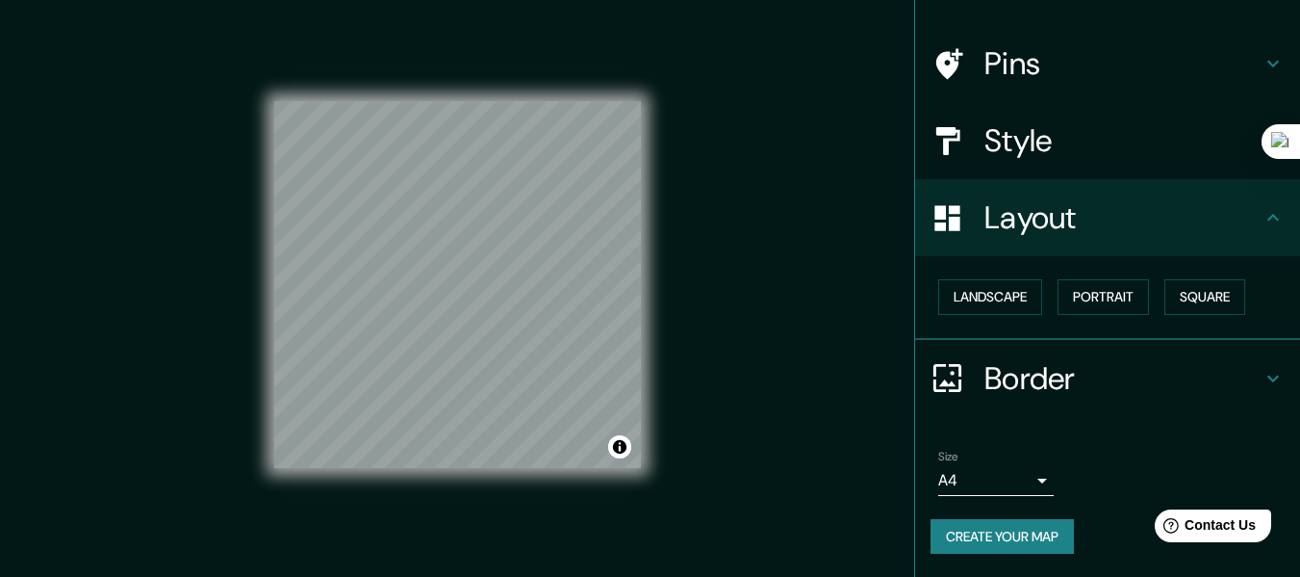
click at [973, 542] on button "Create your map" at bounding box center [1002, 537] width 143 height 36
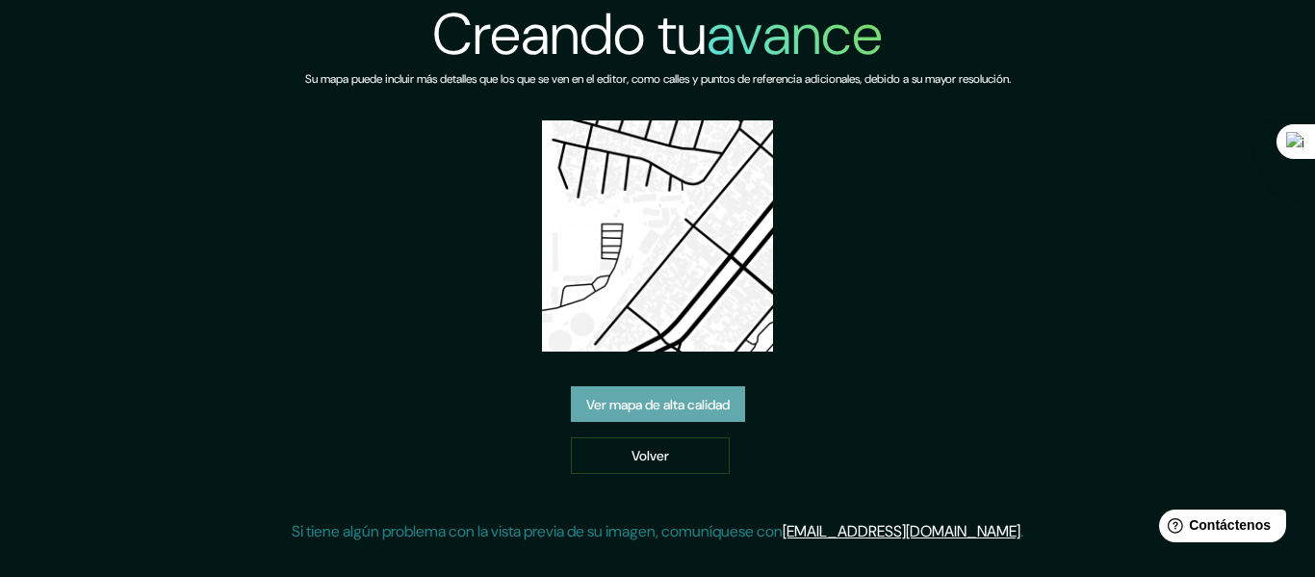
click at [651, 403] on font "Ver mapa de alta calidad" at bounding box center [657, 404] width 143 height 17
